Goal: Information Seeking & Learning: Find specific fact

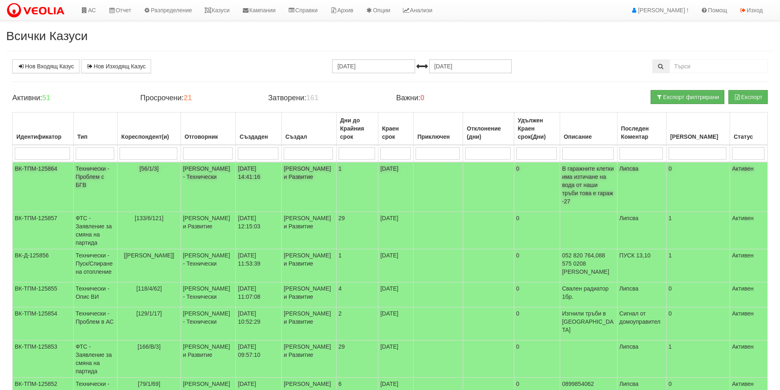
click at [180, 176] on td "[56/1/3]" at bounding box center [149, 187] width 63 height 50
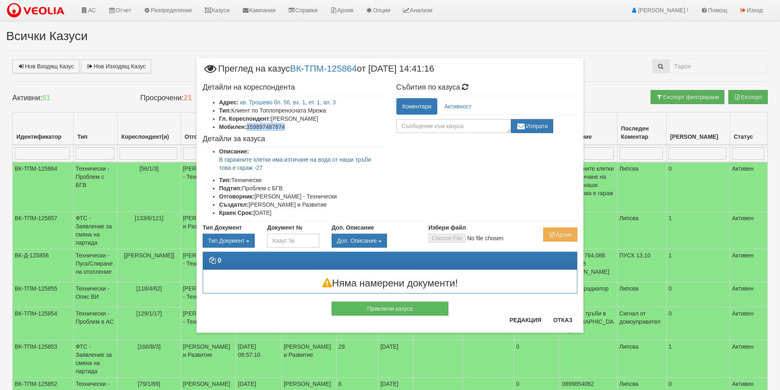
drag, startPoint x: 290, startPoint y: 126, endPoint x: 248, endPoint y: 124, distance: 42.2
click at [248, 124] on li "Мобилен: 359897487874" at bounding box center [301, 127] width 165 height 8
copy li "359897487874"
drag, startPoint x: 263, startPoint y: 164, endPoint x: 215, endPoint y: 161, distance: 48.4
click at [215, 161] on ul "Описание: В гаражните клетки има изтичане на вода от наши тръби това е гараж -2…" at bounding box center [293, 182] width 181 height 70
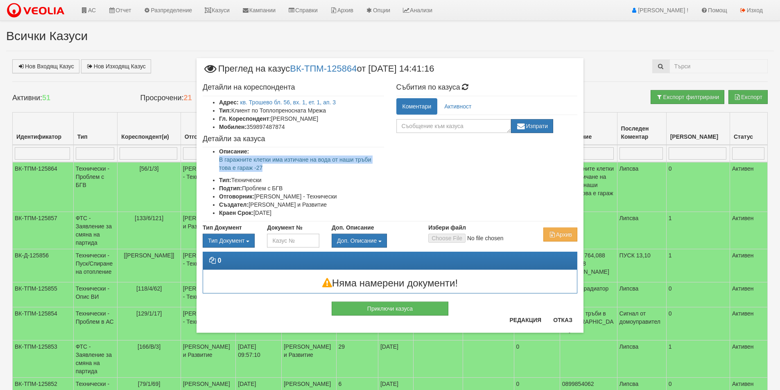
copy p "В гаражните клетки има изтичане на вода от наши тръби това е гараж -27"
click at [563, 307] on div "Приключи казуса" at bounding box center [390, 305] width 387 height 22
click at [565, 316] on button "Отказ" at bounding box center [562, 320] width 29 height 13
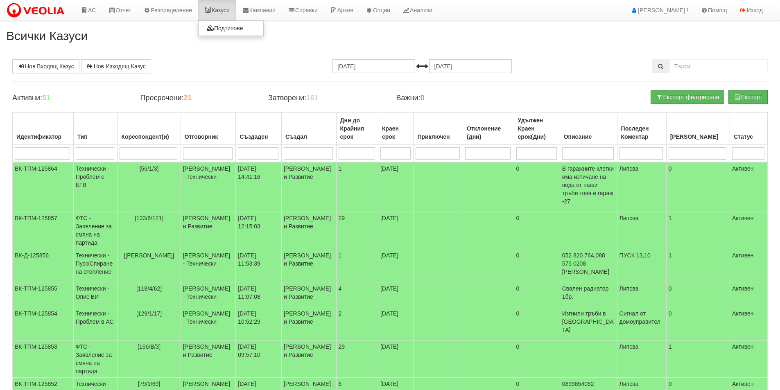
click at [226, 14] on link "Казуси" at bounding box center [217, 10] width 38 height 20
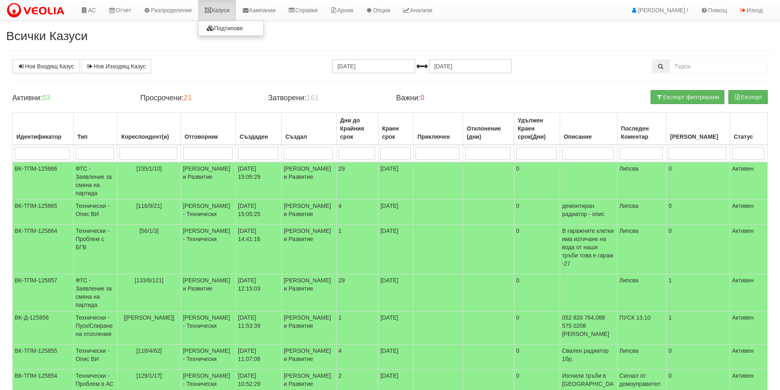
click at [234, 7] on link "Казуси" at bounding box center [217, 10] width 38 height 20
click at [278, 181] on td "[DATE] 15:05:29" at bounding box center [259, 181] width 46 height 38
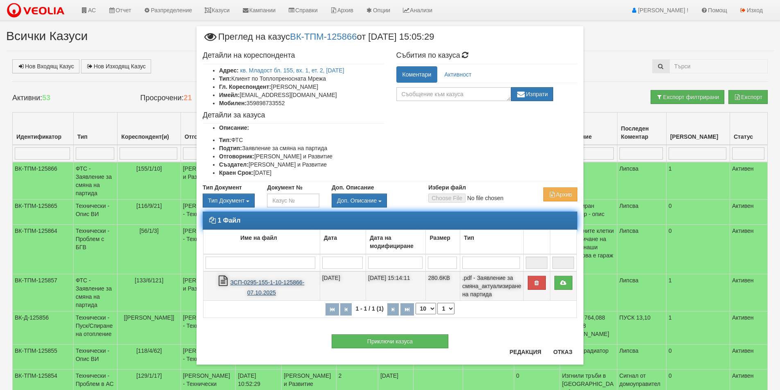
click at [272, 283] on link "ЗСП-0295-155-1-10-125866-07.10.2025" at bounding box center [267, 287] width 74 height 17
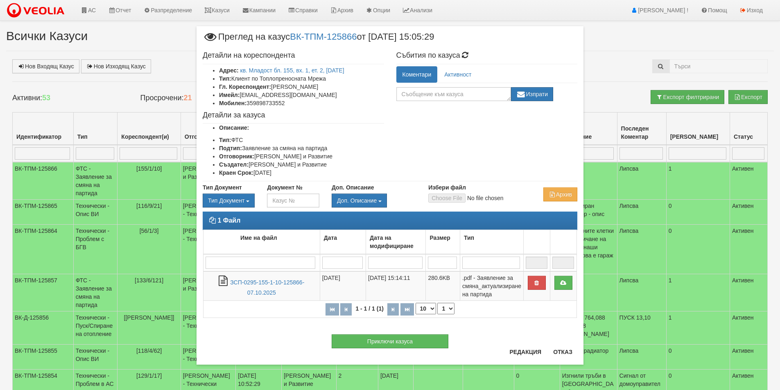
drag, startPoint x: 339, startPoint y: 84, endPoint x: 273, endPoint y: 88, distance: 66.5
click at [273, 88] on li "Гл. Кореспондент: Таня Петрова Манолова" at bounding box center [301, 87] width 165 height 8
copy li "Таня Петрова Манолова"
drag, startPoint x: 296, startPoint y: 104, endPoint x: 249, endPoint y: 105, distance: 47.1
click at [249, 105] on li "Мобилен: 359898733552" at bounding box center [301, 103] width 165 height 8
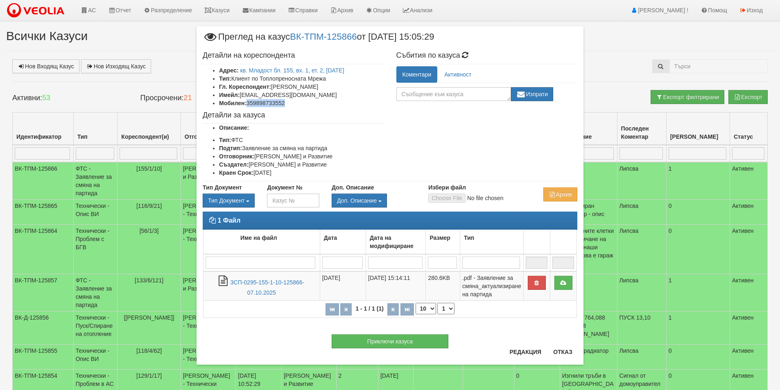
copy li "359898733552"
drag, startPoint x: 309, startPoint y: 90, endPoint x: 254, endPoint y: 97, distance: 55.4
click at [254, 97] on ul "Адрес: кв. Младост бл. 155, вх. 1, ет. 2, ап. 10 Тип: Клиент по Топлопреносната…" at bounding box center [293, 86] width 181 height 41
click at [285, 98] on li "Имейл: tania.manolova@abv.bg" at bounding box center [301, 95] width 165 height 8
drag, startPoint x: 308, startPoint y: 95, endPoint x: 241, endPoint y: 97, distance: 67.2
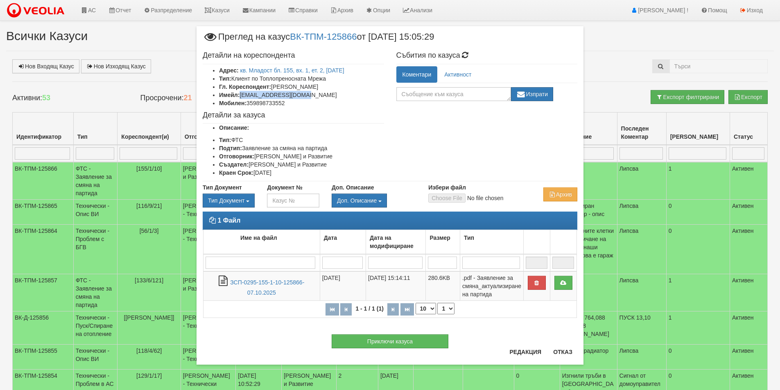
click at [241, 97] on li "Имейл: tania.manolova@abv.bg" at bounding box center [301, 95] width 165 height 8
copy li "tania.manolova@abv.bg"
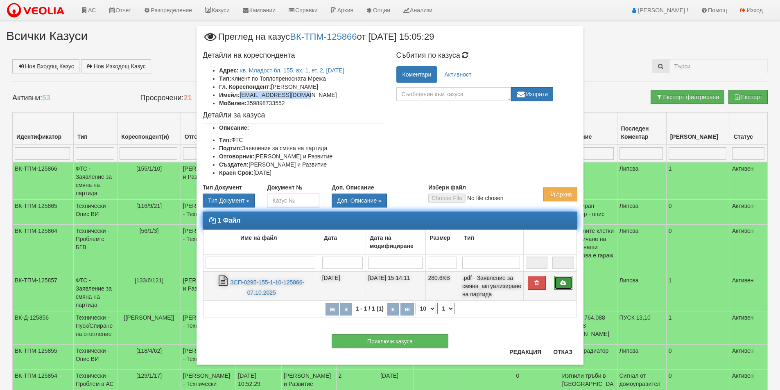
click at [572, 283] on link at bounding box center [563, 283] width 18 height 14
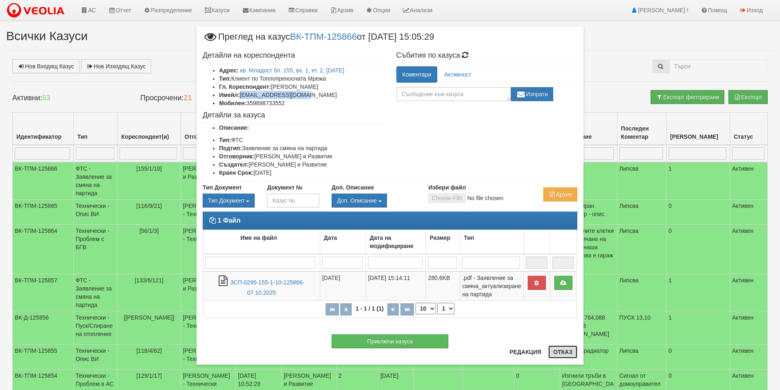
click at [567, 350] on button "Отказ" at bounding box center [562, 352] width 29 height 13
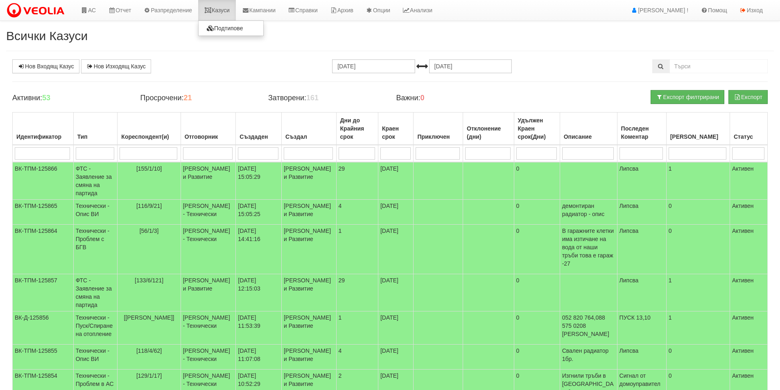
click at [225, 14] on link "Казуси" at bounding box center [217, 10] width 38 height 20
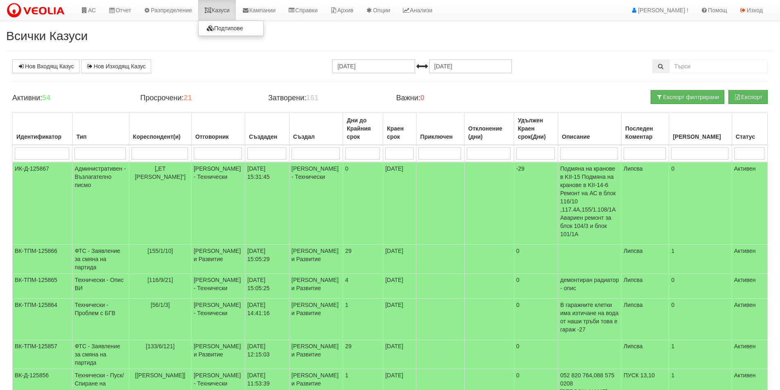
click at [212, 6] on link "Казуси" at bounding box center [217, 10] width 38 height 20
